Goal: Communication & Community: Answer question/provide support

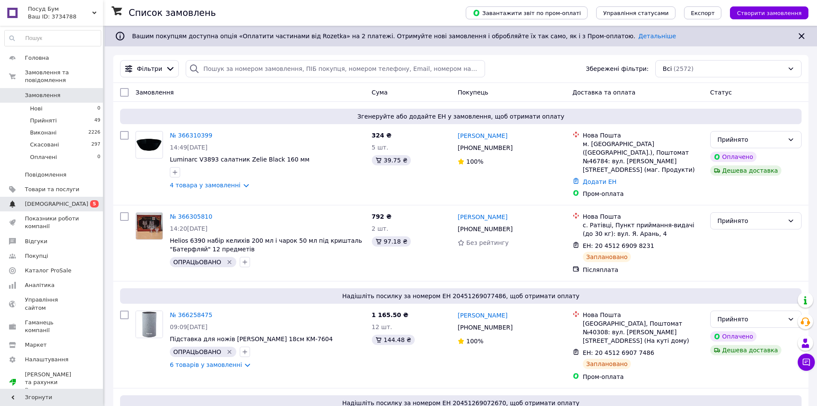
click at [31, 200] on span "[DEMOGRAPHIC_DATA]" at bounding box center [57, 204] width 64 height 8
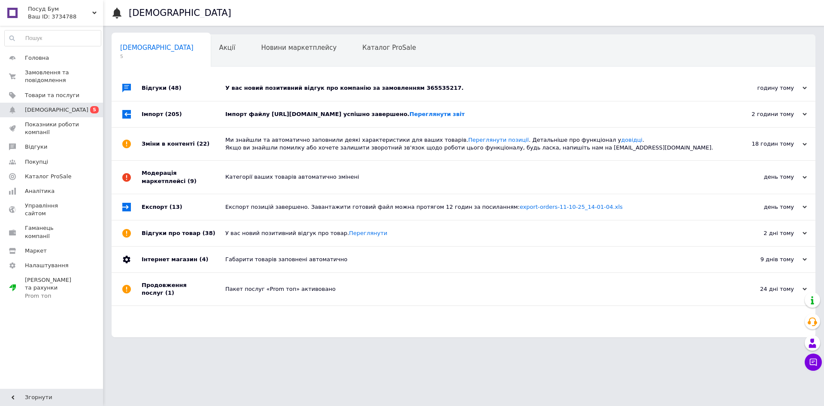
click at [410, 84] on div "У вас новий позитивний відгук про компанію за замовленням 365535217." at bounding box center [473, 88] width 496 height 26
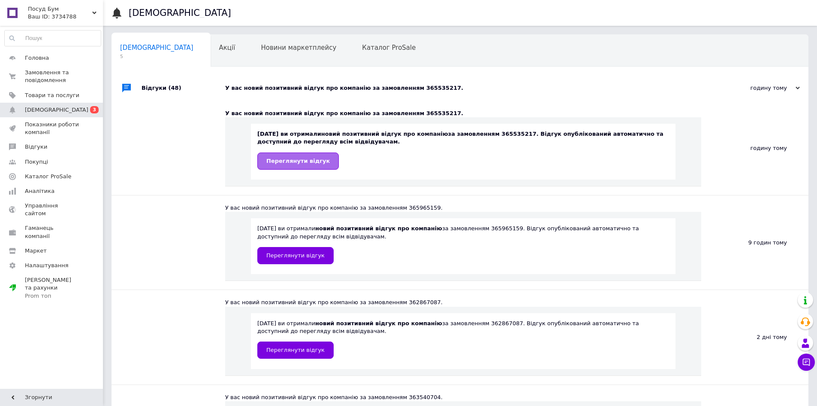
click at [313, 158] on span "Переглянути відгук" at bounding box center [298, 160] width 64 height 6
